Goal: Ask a question

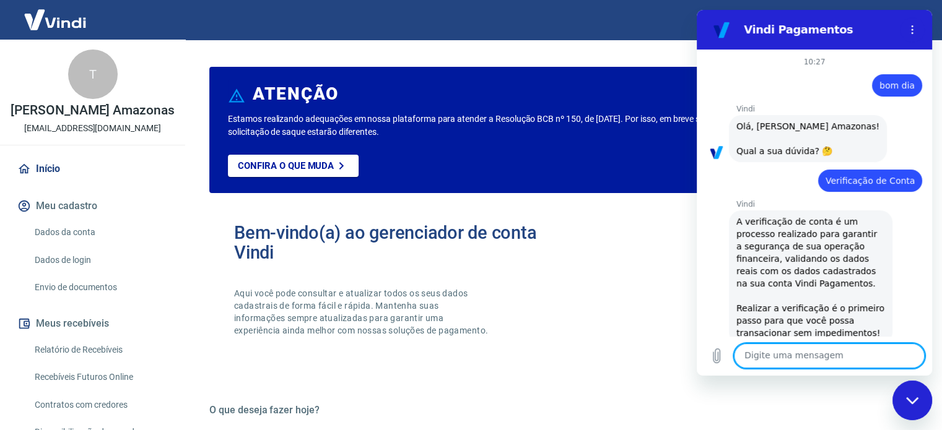
scroll to position [487, 0]
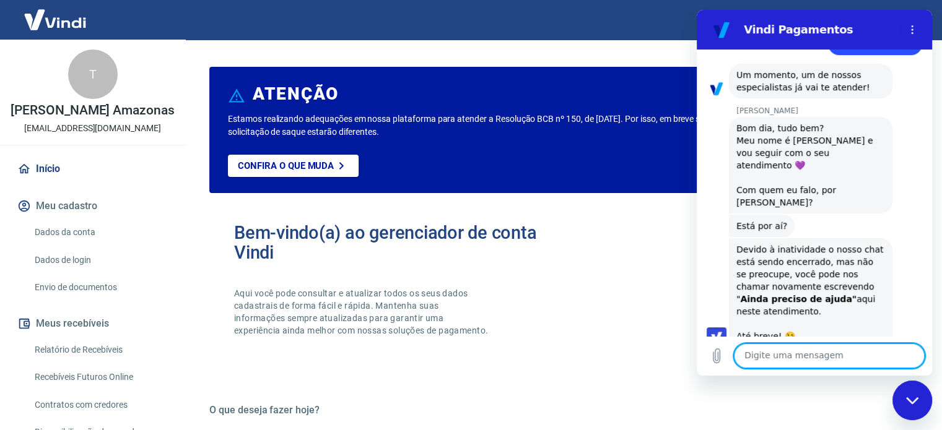
click at [765, 354] on textarea at bounding box center [829, 356] width 191 height 25
type textarea "olá"
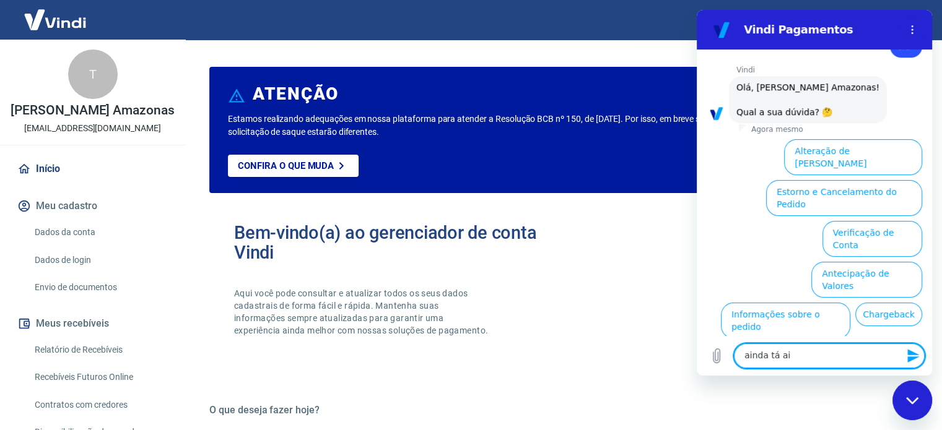
scroll to position [854, 0]
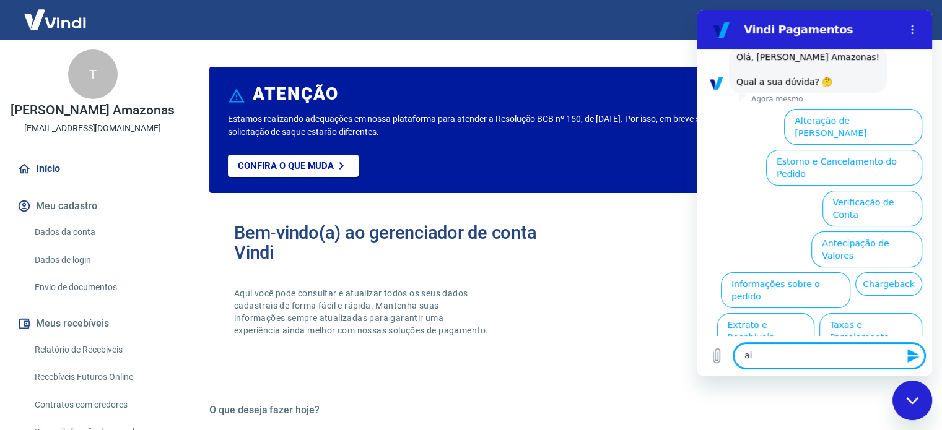
type textarea "a"
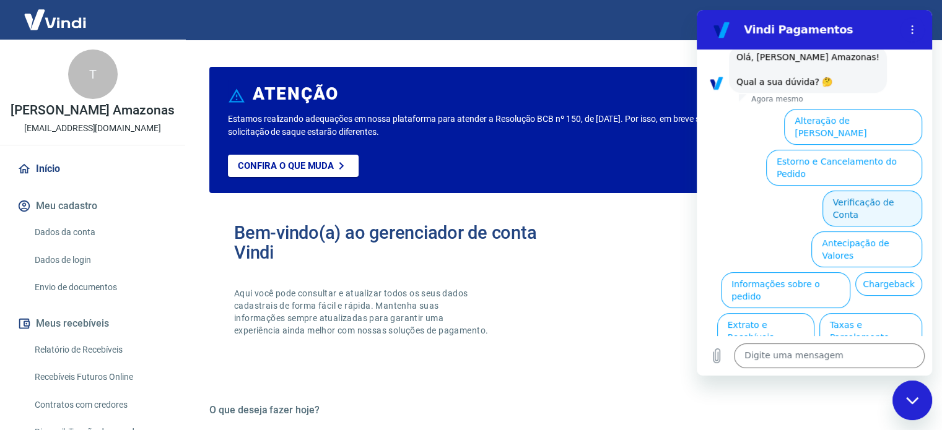
click at [853, 191] on button "Verificação de Conta" at bounding box center [872, 209] width 100 height 36
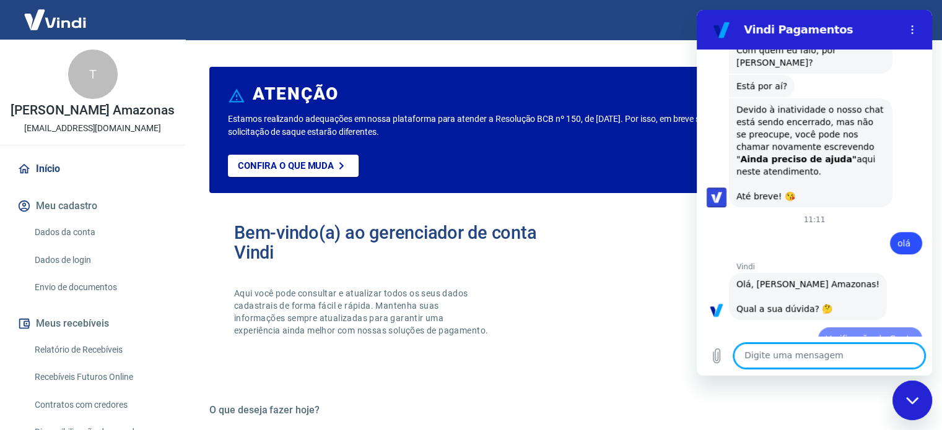
scroll to position [630, 0]
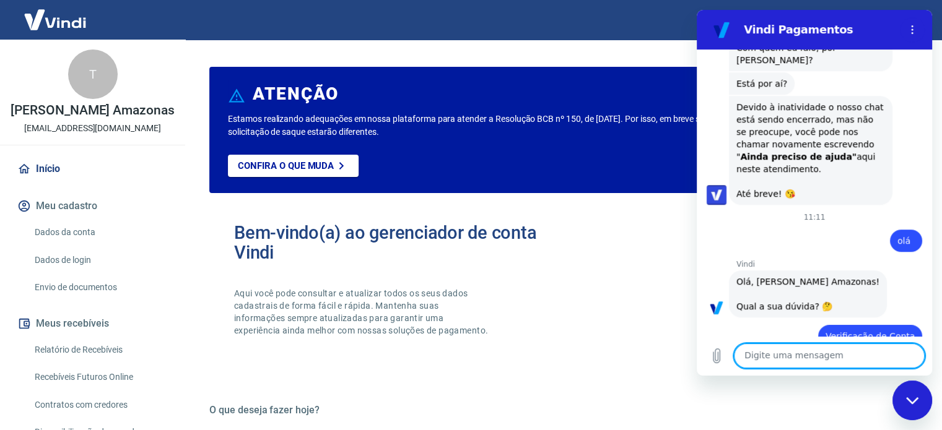
click at [799, 358] on textarea at bounding box center [829, 356] width 191 height 25
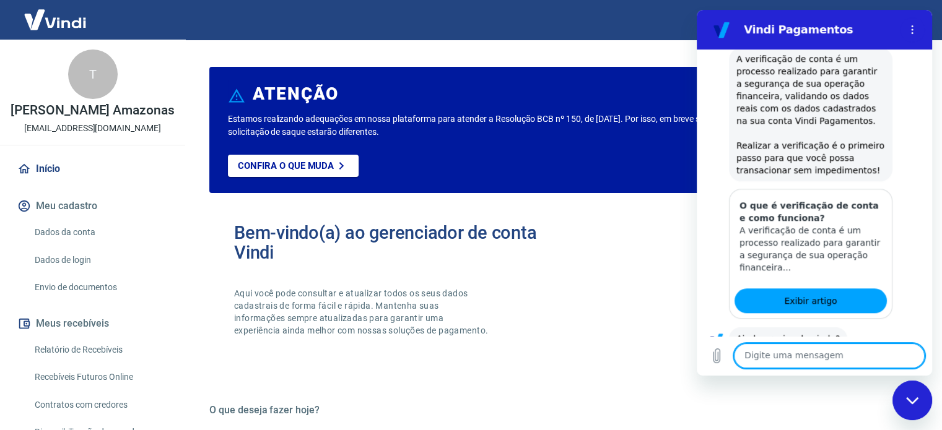
scroll to position [978, 0]
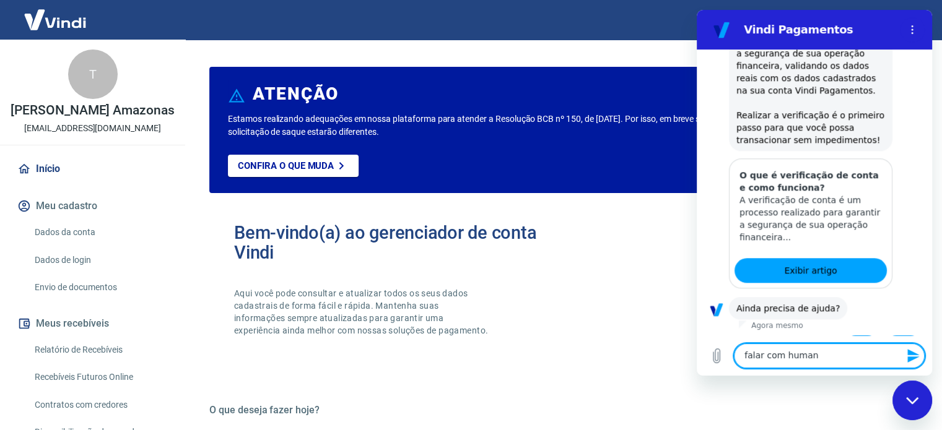
type textarea "falar com humano"
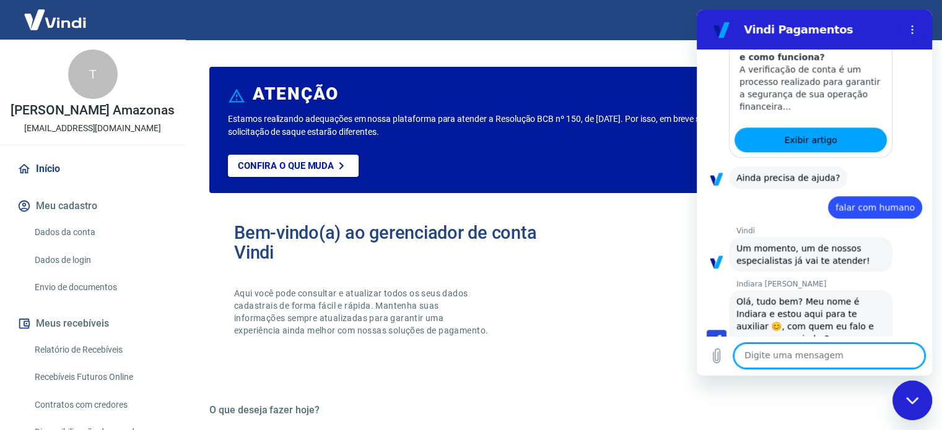
scroll to position [1111, 0]
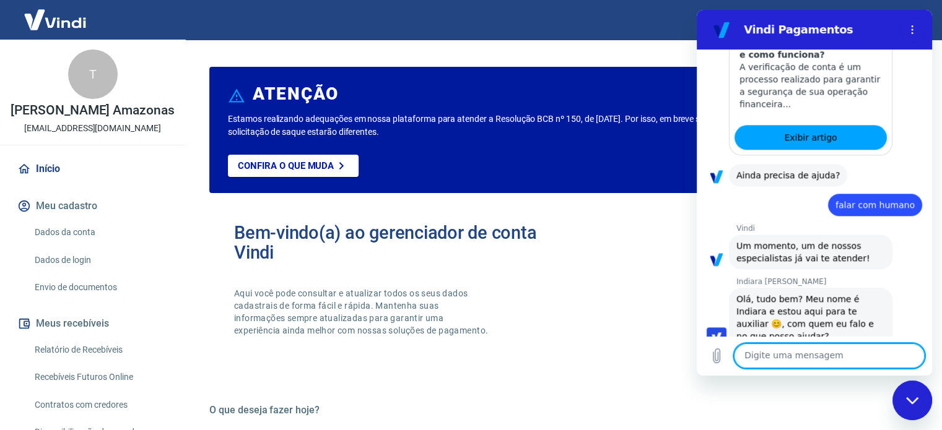
click at [770, 348] on textarea at bounding box center [829, 356] width 191 height 25
type textarea "ola"
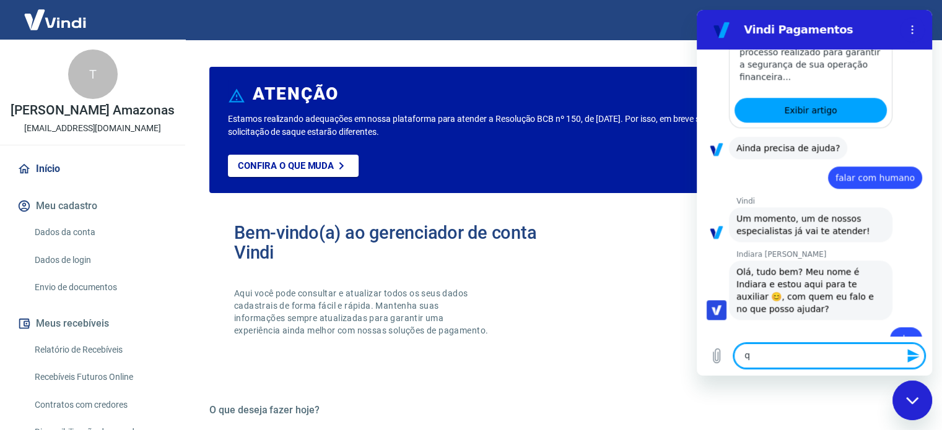
scroll to position [1141, 0]
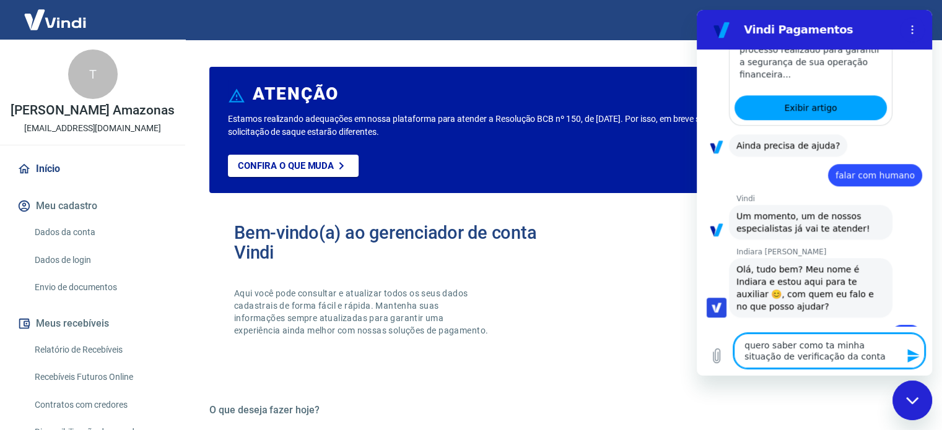
type textarea "quero saber como ta minha situação de verificação da conta"
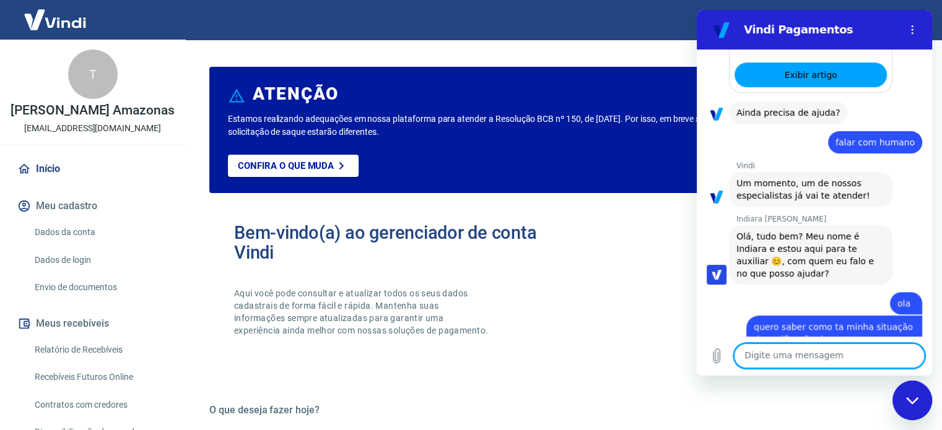
scroll to position [1176, 0]
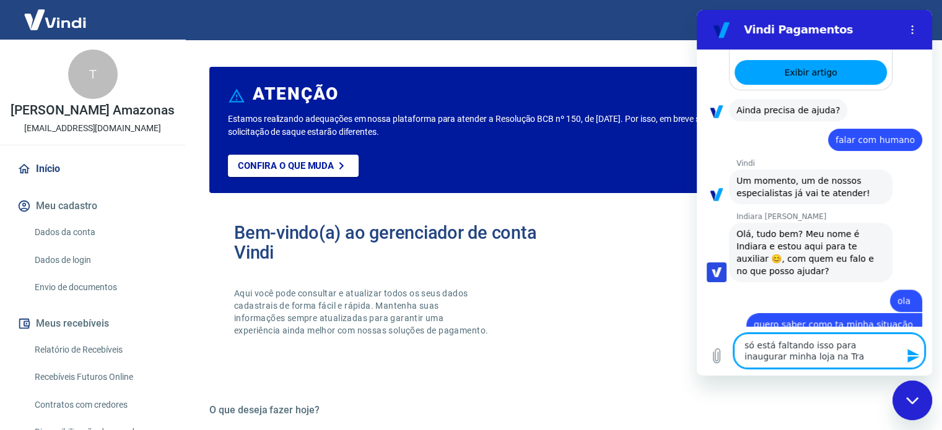
type textarea "só está faltando isso para inaugurar minha loja na [GEOGRAPHIC_DATA]"
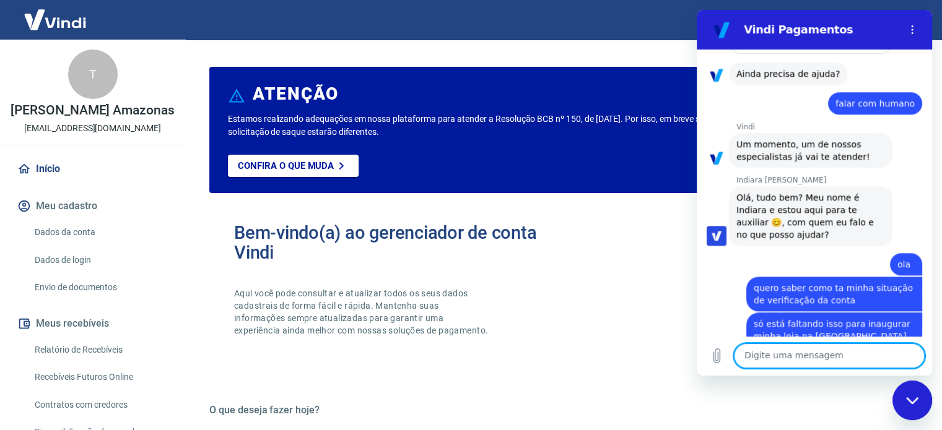
scroll to position [1253, 0]
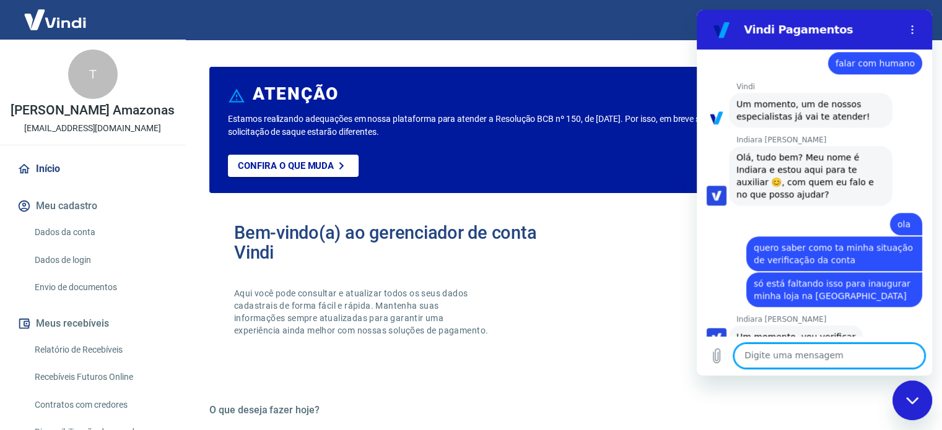
click at [767, 354] on textarea at bounding box center [829, 356] width 191 height 25
type textarea "obrigada"
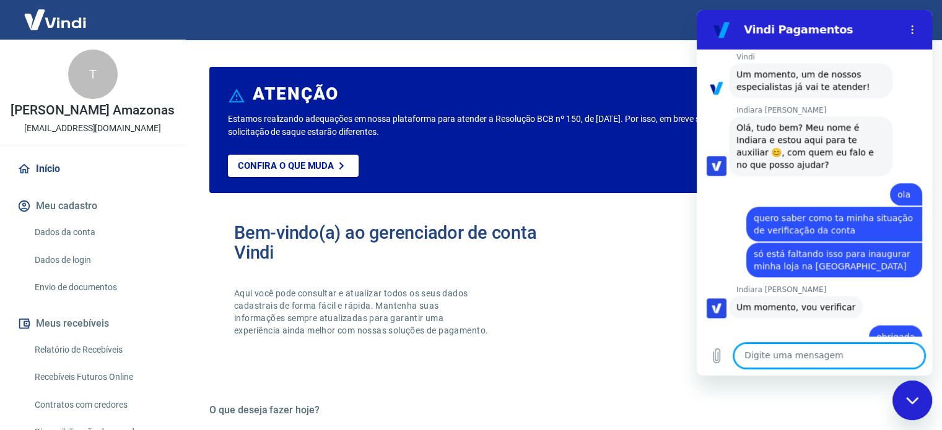
scroll to position [1423, 0]
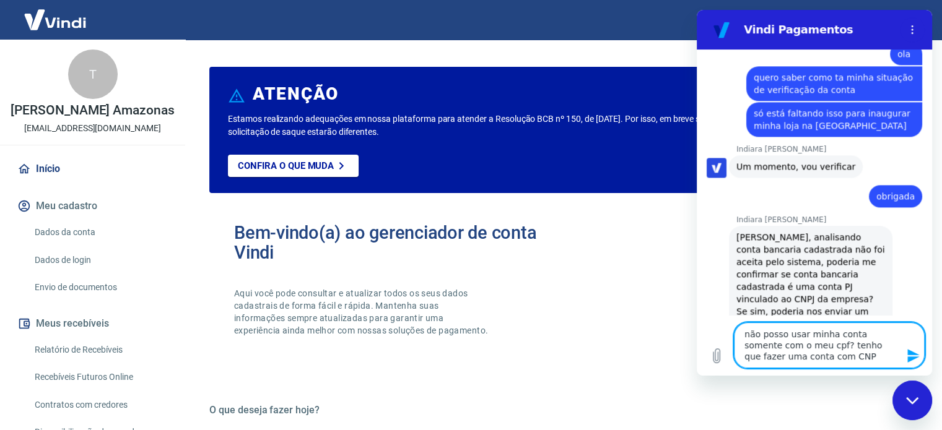
type textarea "não posso usar minha conta somente com o meu cpf? tenho que fazer uma conta com…"
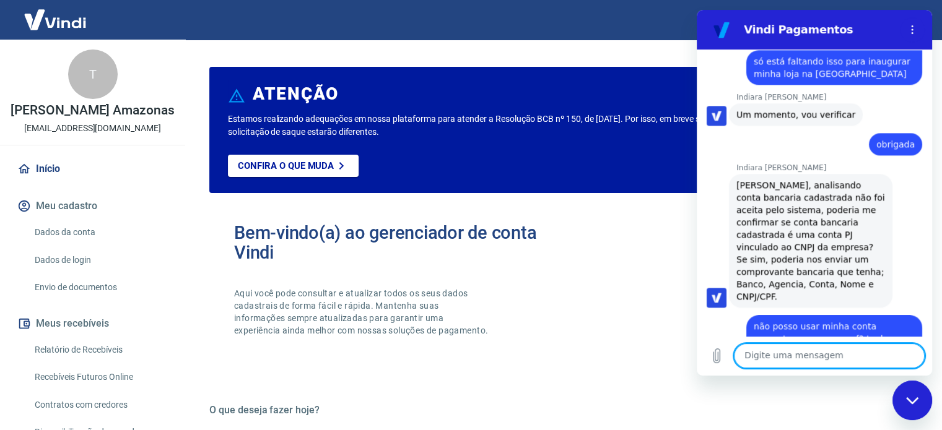
scroll to position [1478, 0]
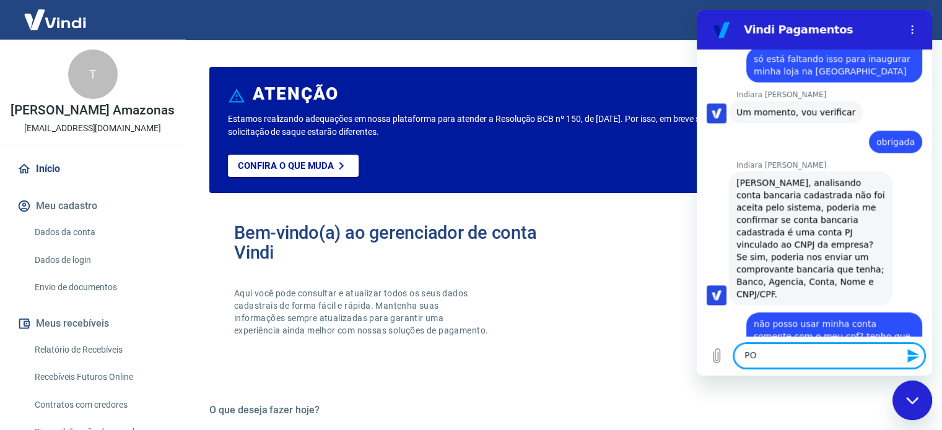
type textarea "P"
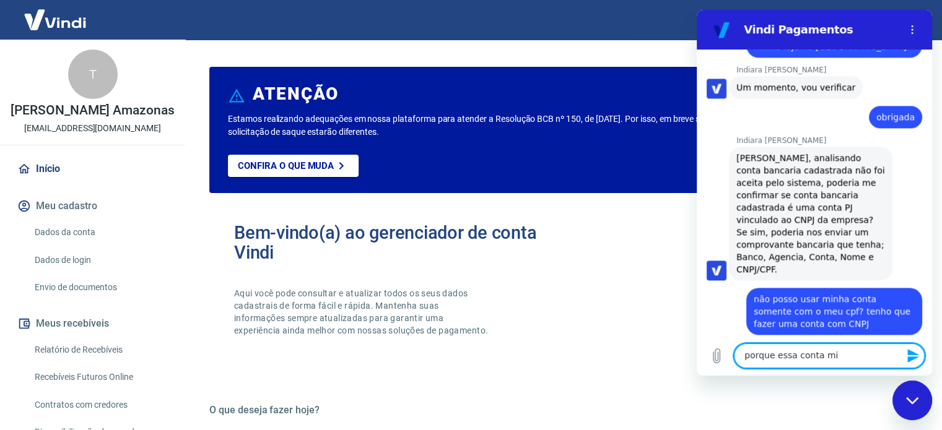
scroll to position [1501, 0]
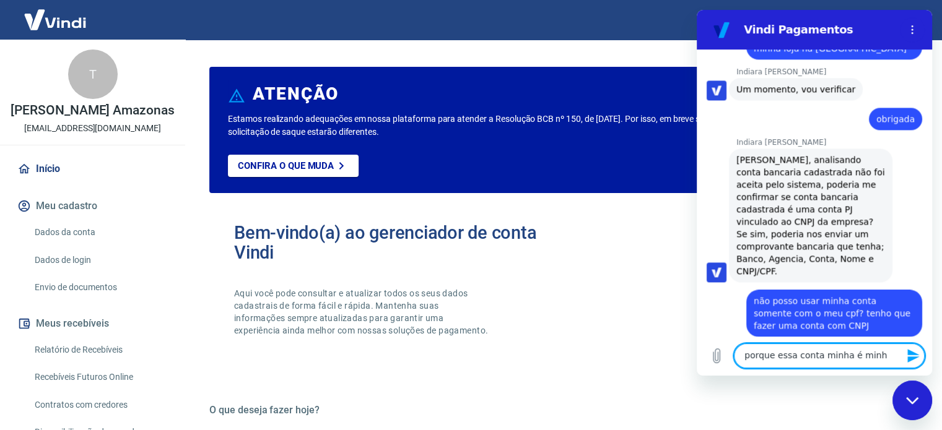
type textarea "porque essa conta minha é minha"
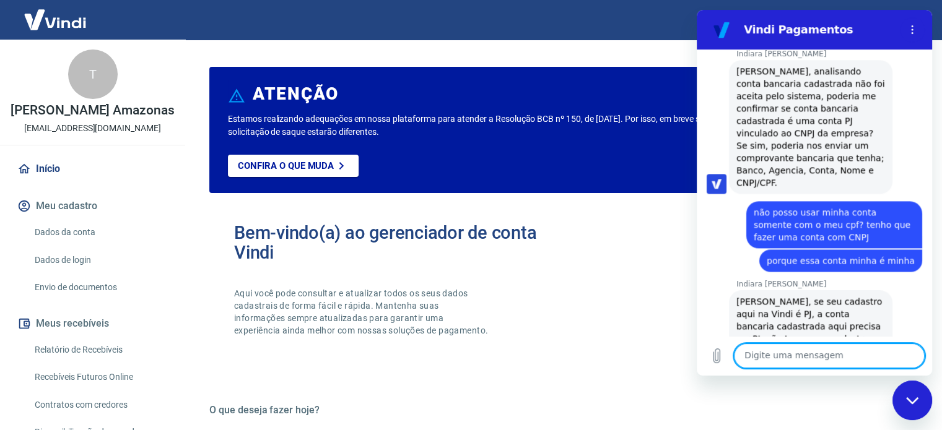
scroll to position [1592, 0]
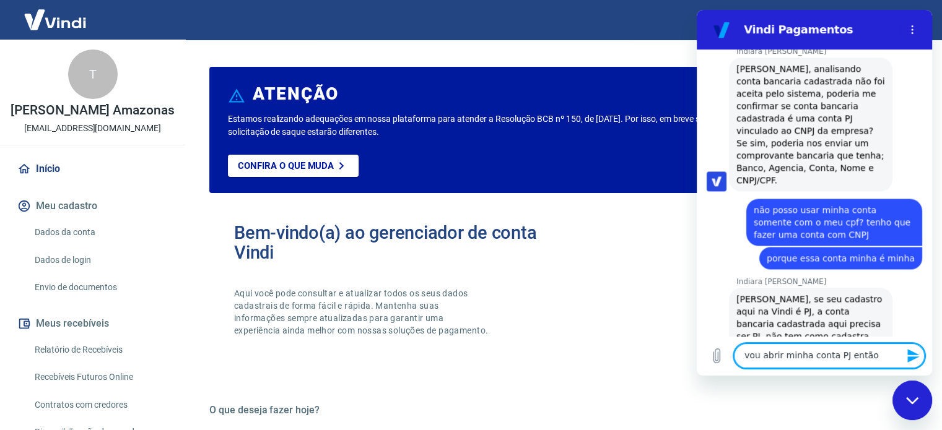
type textarea "vou abrir minha conta PJ então"
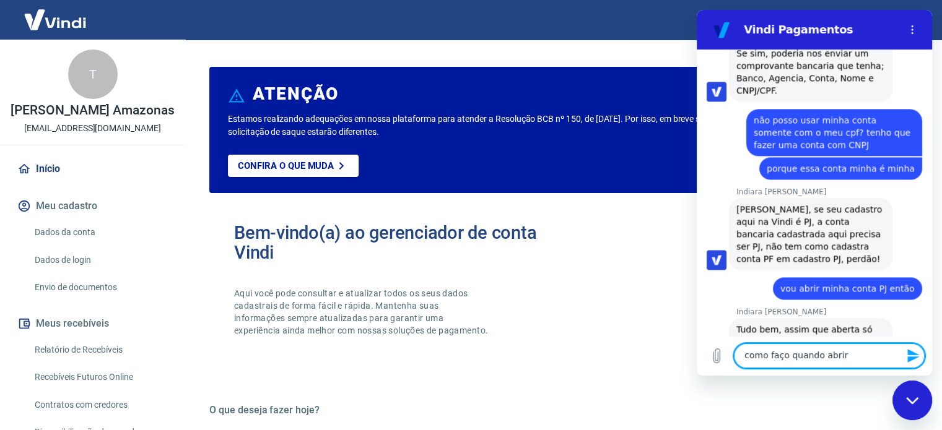
scroll to position [1681, 0]
type textarea "como faço quando abrir?"
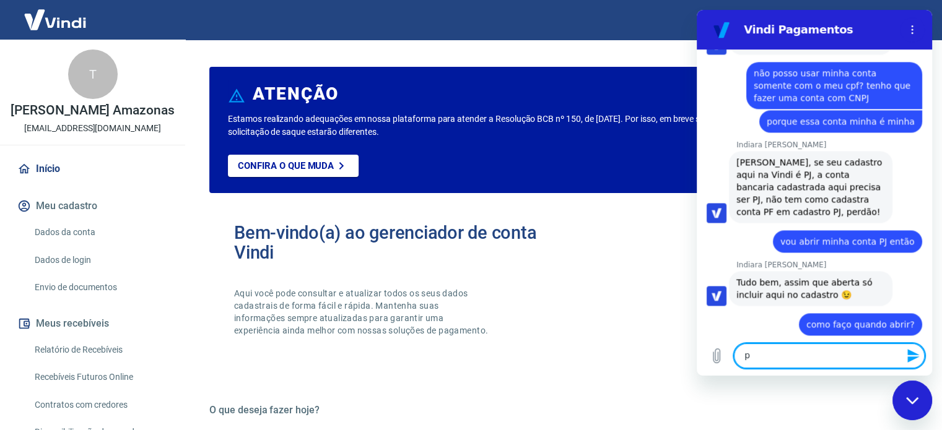
scroll to position [1728, 0]
type textarea "p"
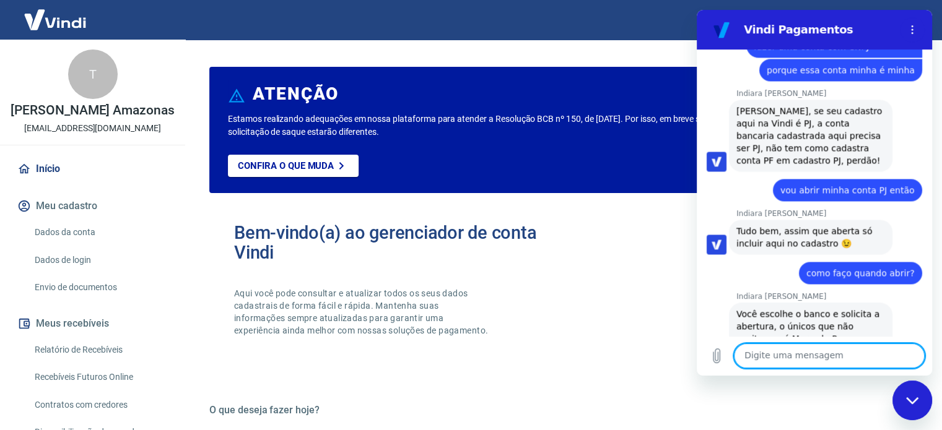
scroll to position [1782, 0]
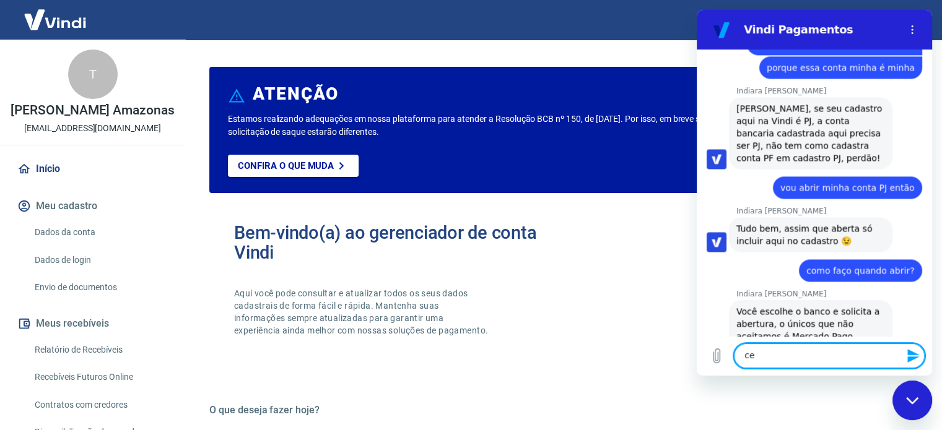
type textarea "c"
type textarea "certo."
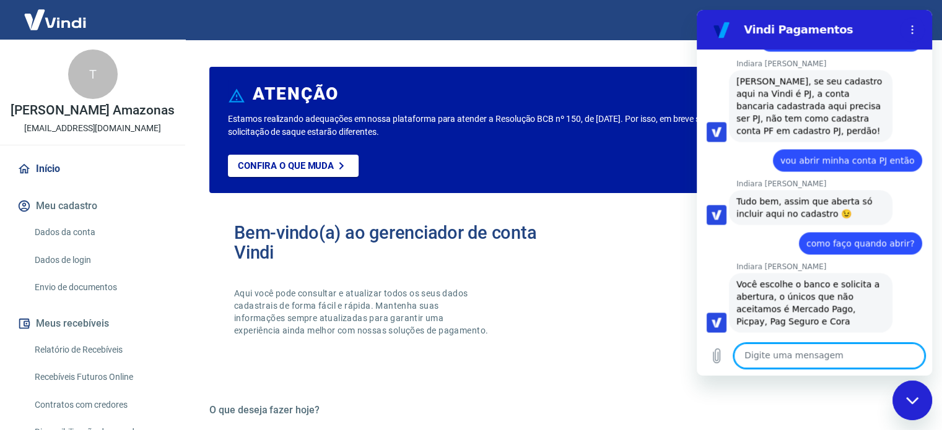
scroll to position [1812, 0]
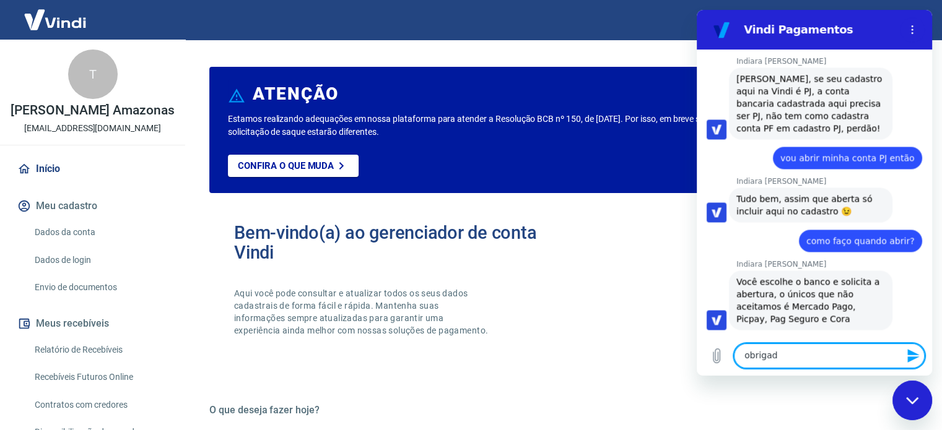
type textarea "obrigada"
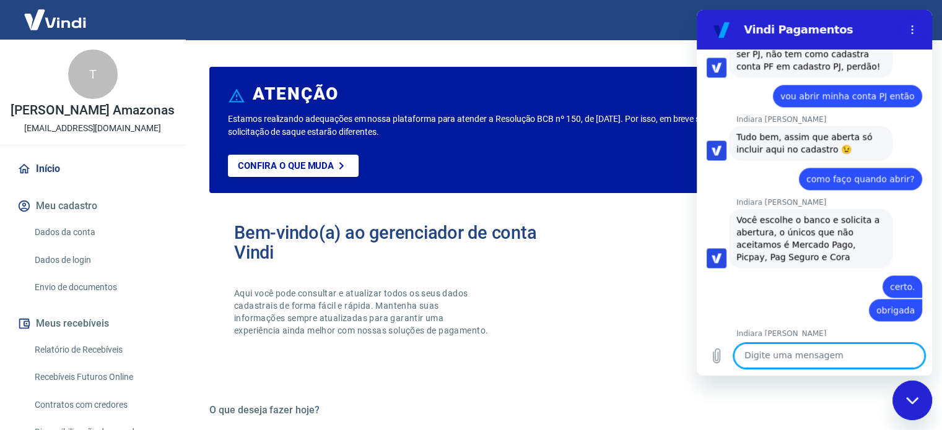
scroll to position [1876, 0]
